Goal: Information Seeking & Learning: Learn about a topic

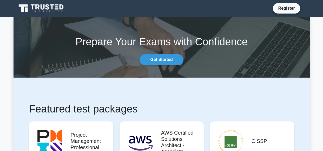
scroll to position [78, 0]
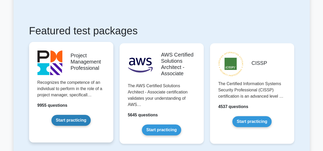
click at [76, 114] on link "Start practicing" at bounding box center [70, 119] width 39 height 11
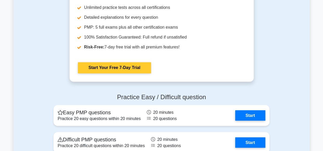
scroll to position [1376, 0]
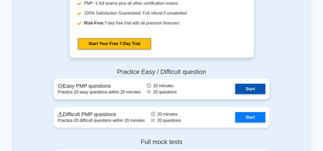
click at [253, 86] on link "Start" at bounding box center [250, 88] width 30 height 10
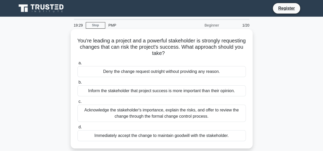
click at [155, 116] on div "Acknowledge the stakeholder's importance, explain the risks, and offer to revie…" at bounding box center [161, 112] width 168 height 17
click at [77, 103] on input "c. Acknowledge the stakeholder's importance, explain the risks, and offer to re…" at bounding box center [77, 101] width 0 height 3
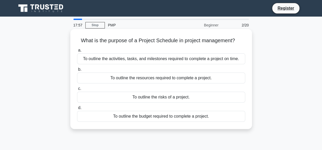
click at [146, 58] on div "To outline the activities, tasks, and milestones required to complete a project…" at bounding box center [161, 58] width 168 height 11
click at [77, 52] on input "a. To outline the activities, tasks, and milestones required to complete a proj…" at bounding box center [77, 50] width 0 height 3
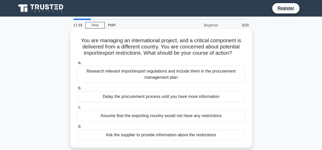
click at [142, 81] on div "Research relevant import/export regulations and include them in the procurement…" at bounding box center [161, 74] width 168 height 17
click at [77, 65] on input "a. Research relevant import/export regulations and include them in the procurem…" at bounding box center [77, 62] width 0 height 3
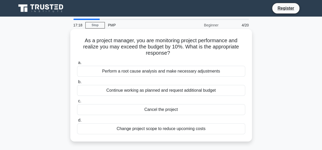
click at [148, 73] on div "Perform a root cause analysis and make necessary adjustments" at bounding box center [161, 71] width 168 height 11
click at [77, 65] on input "a. Perform a root cause analysis and make necessary adjustments" at bounding box center [77, 62] width 0 height 3
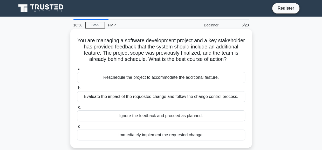
click at [145, 94] on div "Evaluate the impact of the requested change and follow the change control proce…" at bounding box center [161, 96] width 168 height 11
click at [77, 90] on input "b. Evaluate the impact of the requested change and follow the change control pr…" at bounding box center [77, 88] width 0 height 3
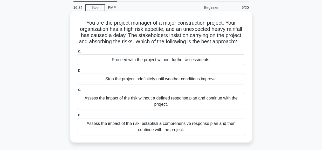
scroll to position [26, 0]
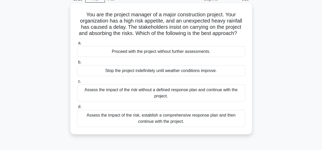
click at [197, 127] on div "Assess the impact of the risk, establish a comprehensive response plan and then…" at bounding box center [161, 118] width 168 height 17
click at [77, 109] on input "d. Assess the impact of the risk, establish a comprehensive response plan and t…" at bounding box center [77, 106] width 0 height 3
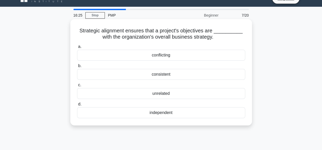
scroll to position [0, 0]
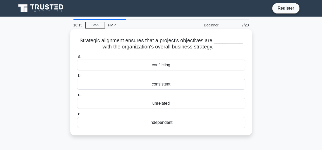
click at [148, 124] on div "independent" at bounding box center [161, 122] width 168 height 11
click at [77, 116] on input "d. independent" at bounding box center [77, 114] width 0 height 3
